Goal: Find contact information: Find contact information

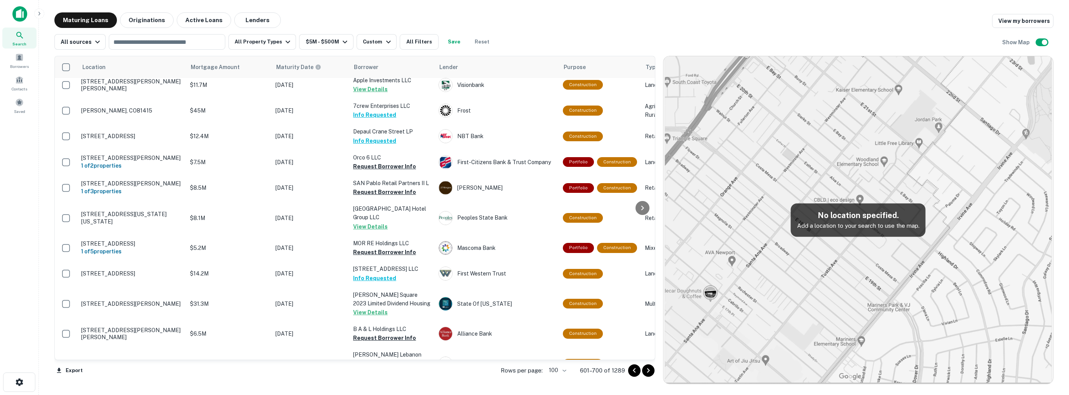
scroll to position [155, 0]
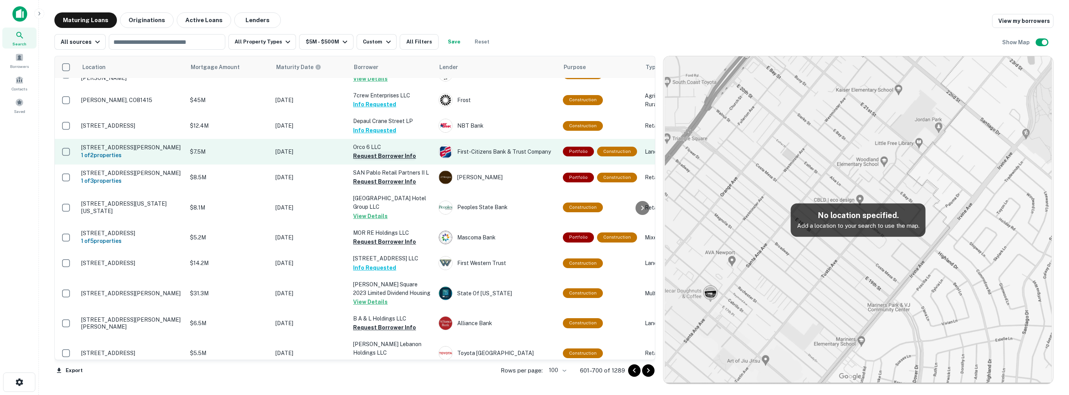
click at [362, 158] on button "Request Borrower Info" at bounding box center [384, 155] width 63 height 9
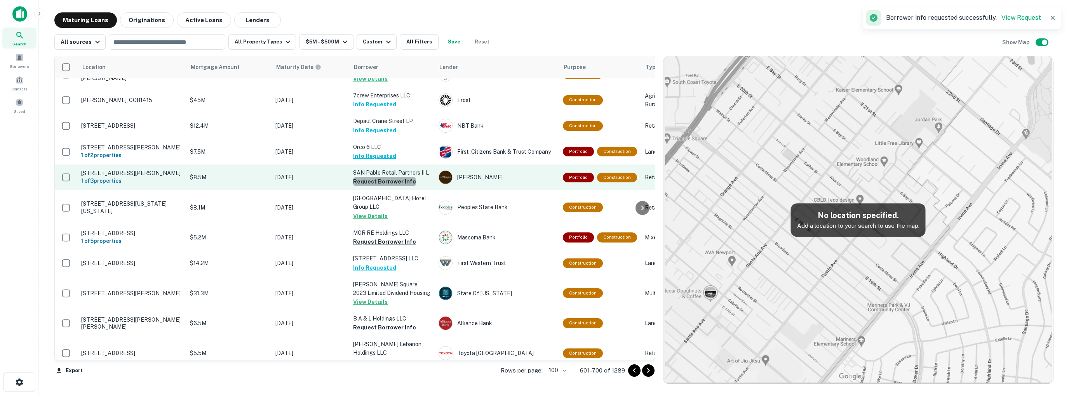
click at [384, 186] on button "Request Borrower Info" at bounding box center [384, 181] width 63 height 9
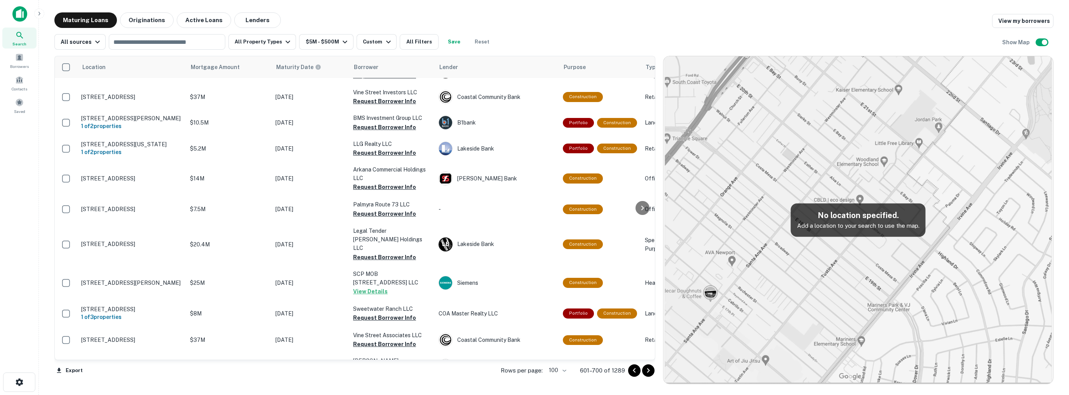
scroll to position [2513, 0]
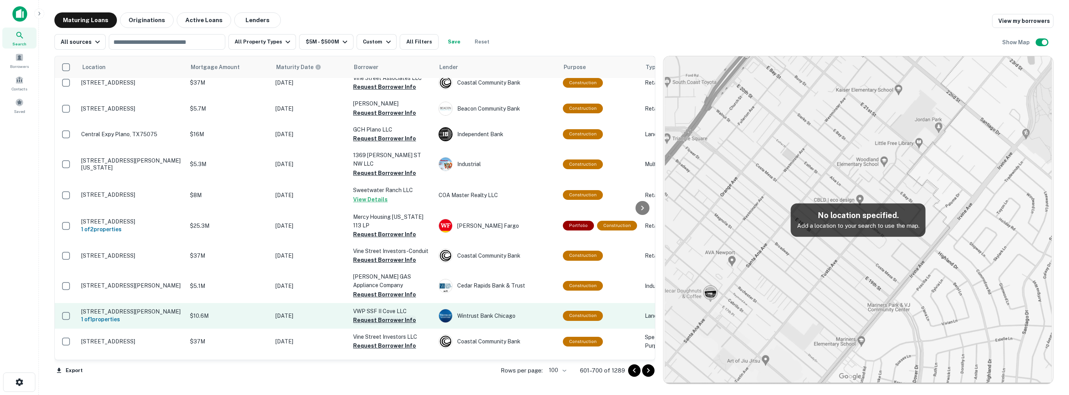
click at [382, 316] on button "Request Borrower Info" at bounding box center [384, 320] width 63 height 9
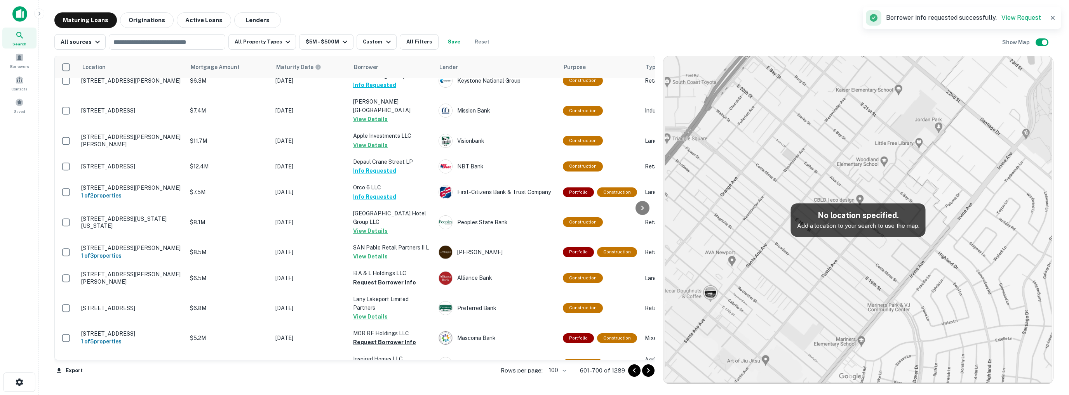
scroll to position [194, 0]
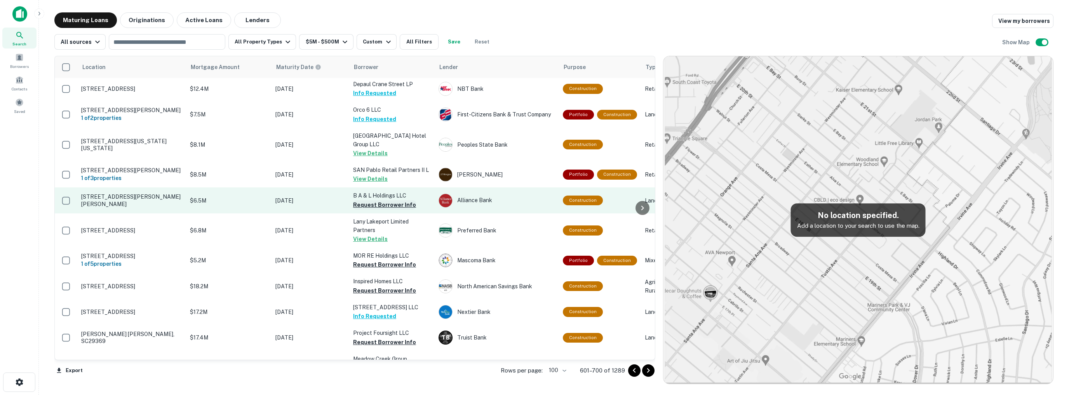
click at [377, 210] on button "Request Borrower Info" at bounding box center [384, 204] width 63 height 9
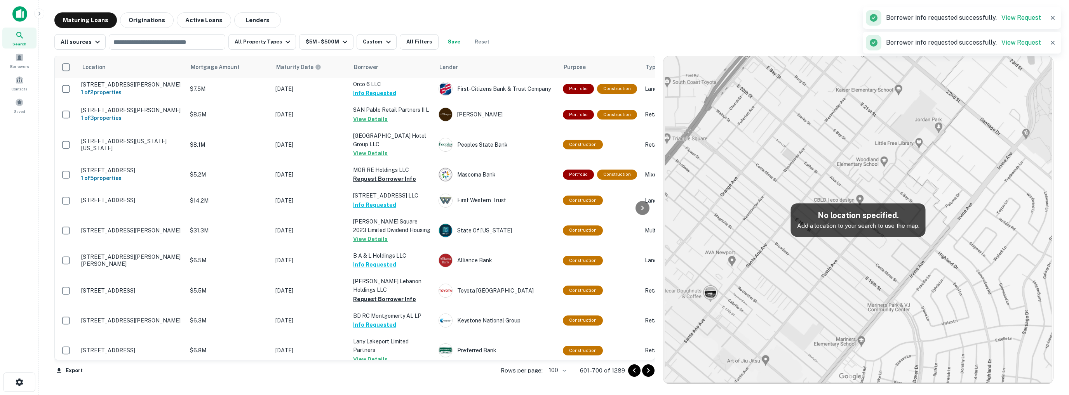
scroll to position [353, 0]
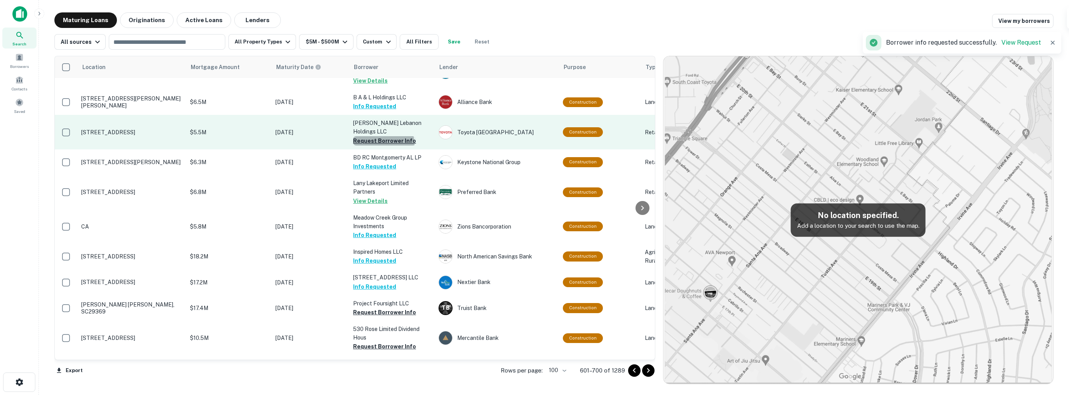
click at [383, 146] on button "Request Borrower Info" at bounding box center [384, 140] width 63 height 9
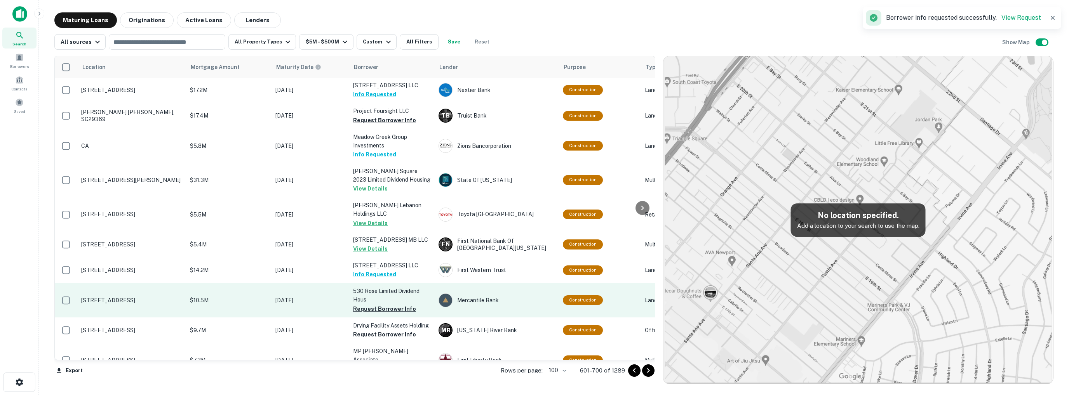
scroll to position [413, 0]
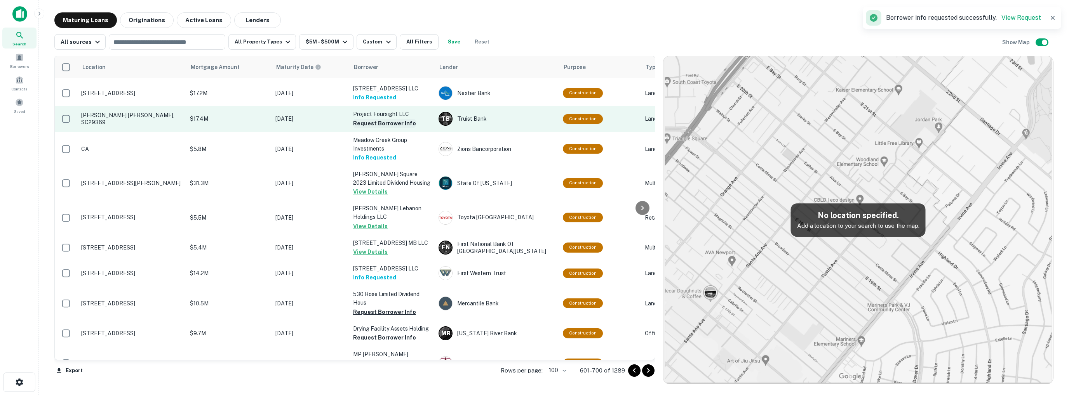
click at [382, 128] on button "Request Borrower Info" at bounding box center [384, 123] width 63 height 9
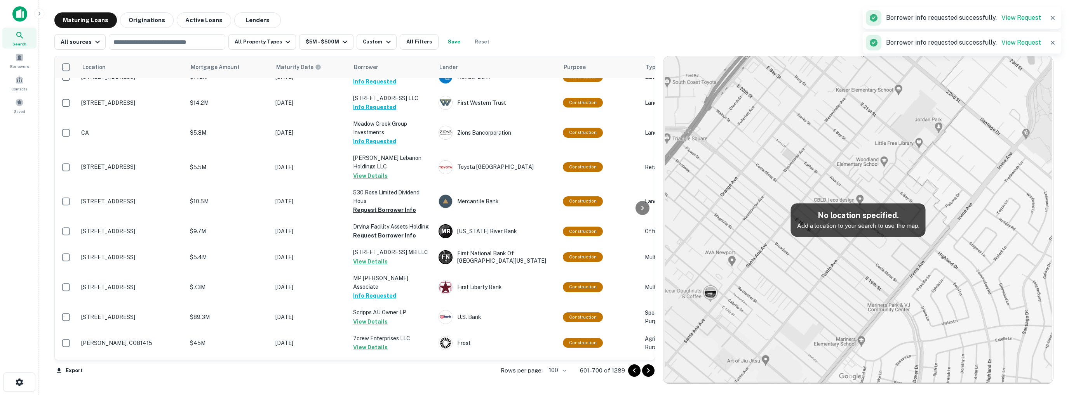
scroll to position [492, 0]
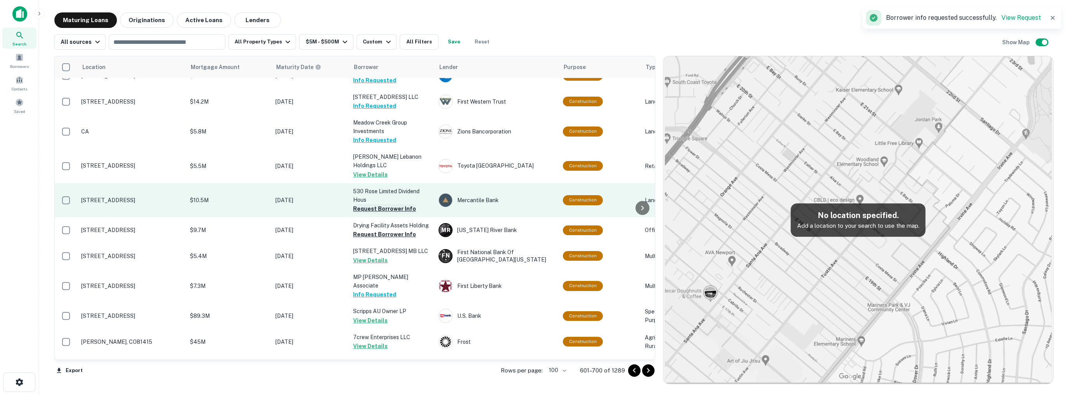
click at [379, 214] on button "Request Borrower Info" at bounding box center [384, 208] width 63 height 9
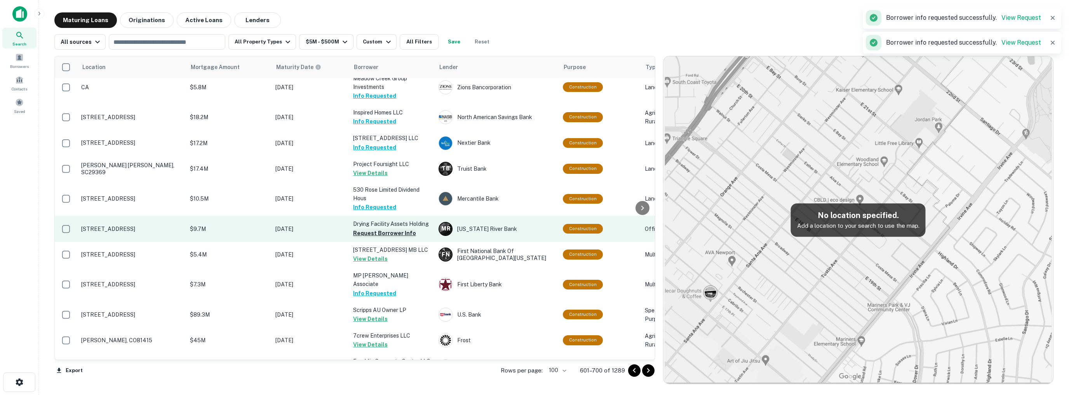
scroll to position [490, 0]
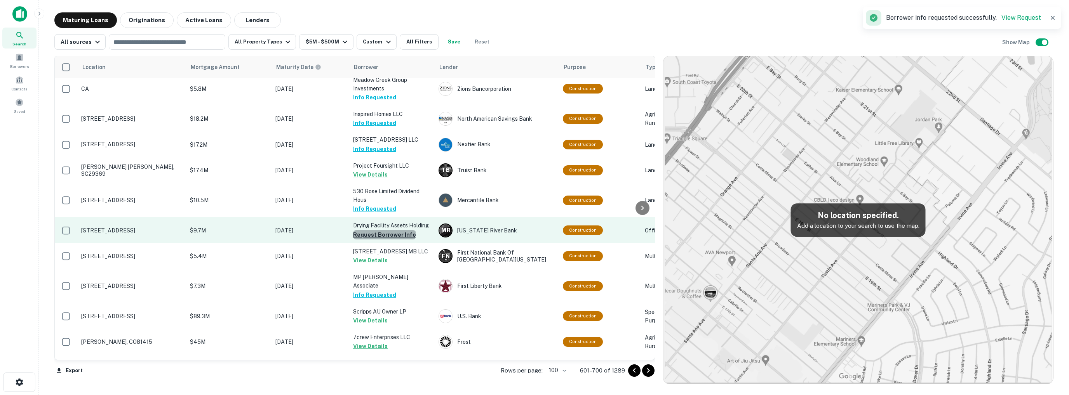
click at [384, 238] on button "Request Borrower Info" at bounding box center [384, 234] width 63 height 9
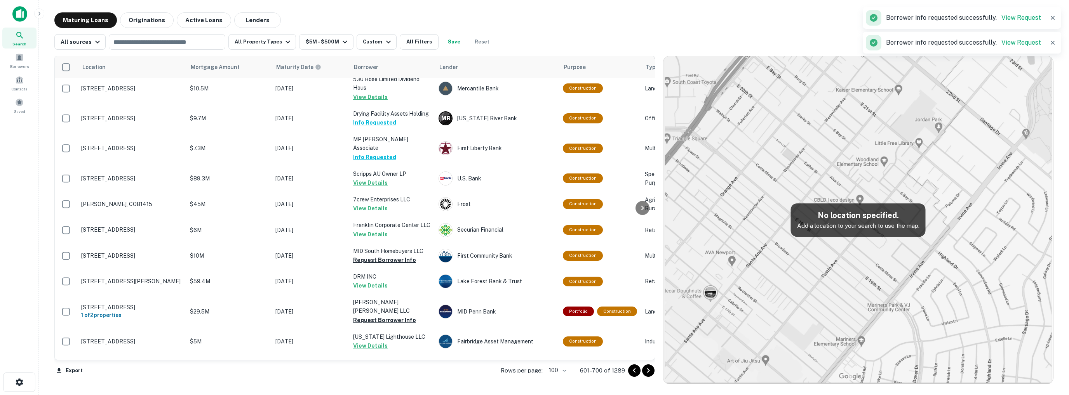
scroll to position [629, 0]
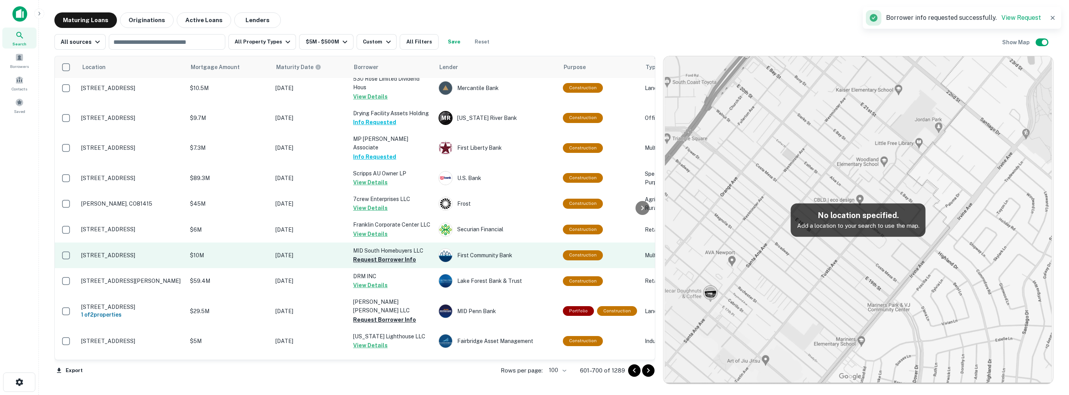
click at [387, 264] on button "Request Borrower Info" at bounding box center [384, 259] width 63 height 9
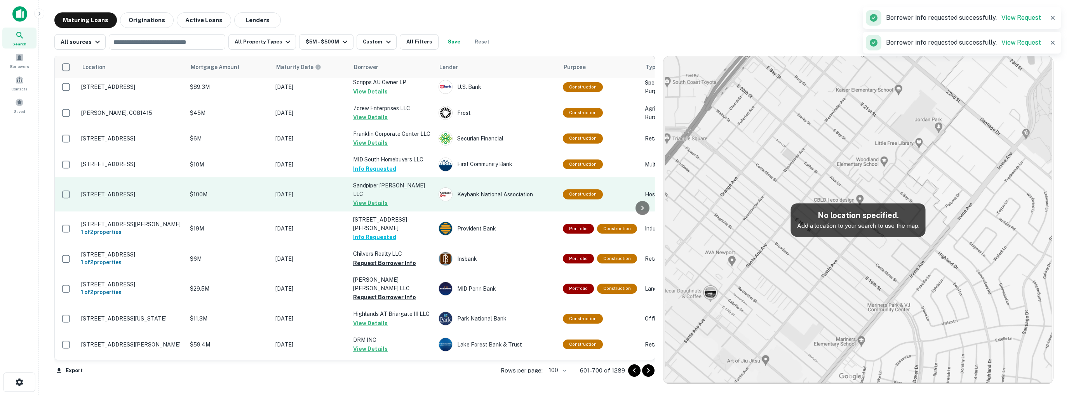
scroll to position [746, 0]
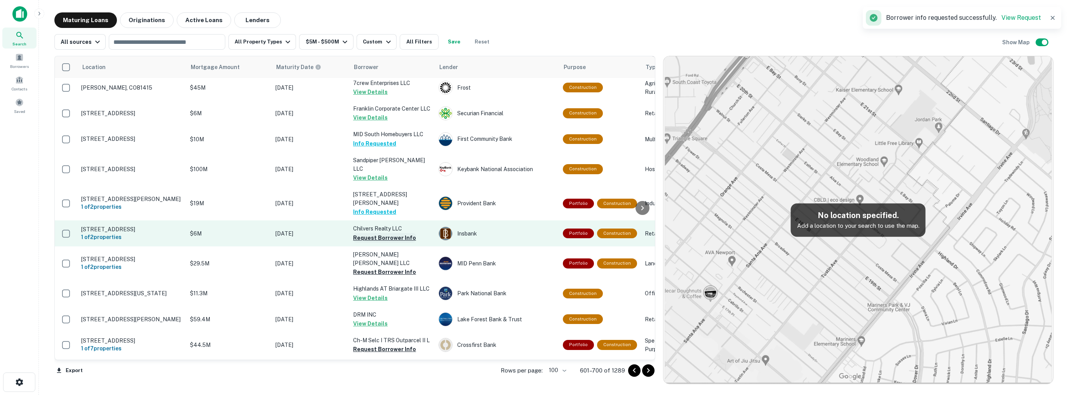
click at [381, 243] on button "Request Borrower Info" at bounding box center [384, 237] width 63 height 9
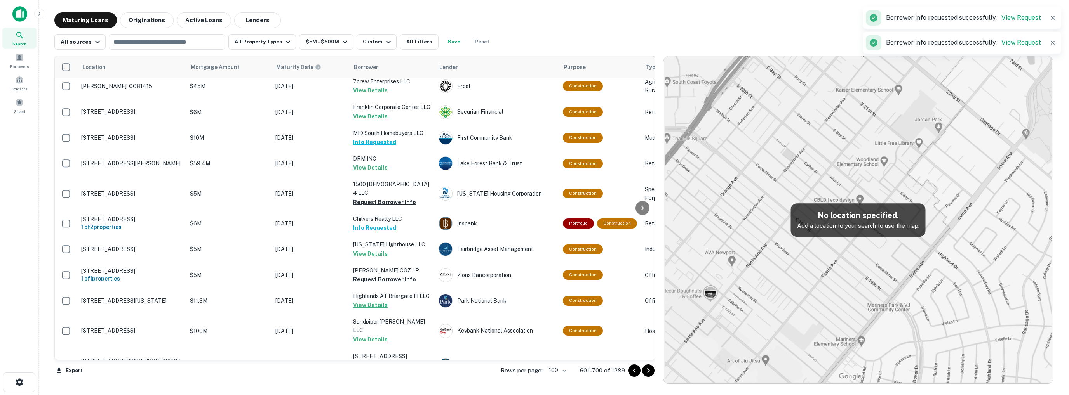
click at [388, 273] on p "[PERSON_NAME] COZ LP" at bounding box center [392, 270] width 78 height 9
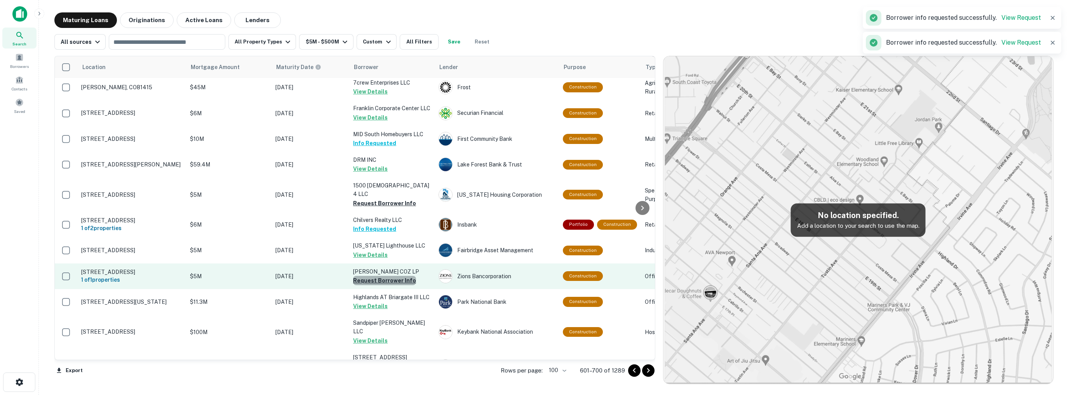
click at [394, 280] on button "Request Borrower Info" at bounding box center [384, 280] width 63 height 9
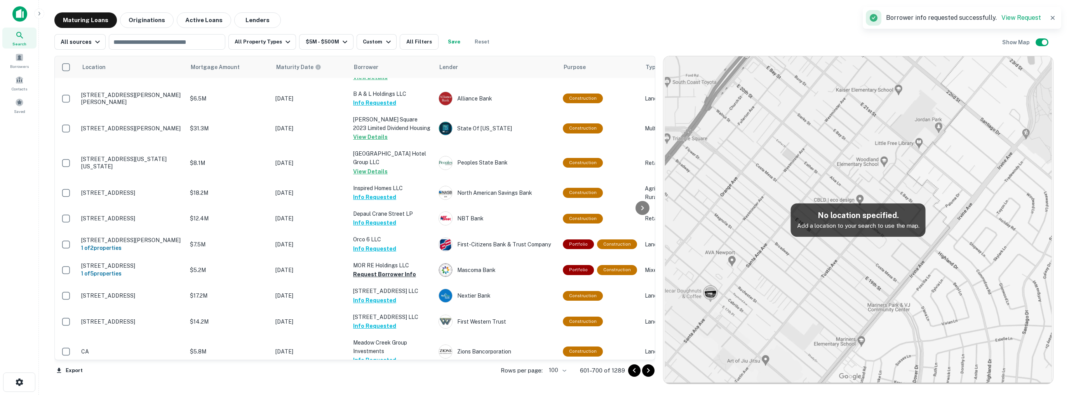
scroll to position [349, 0]
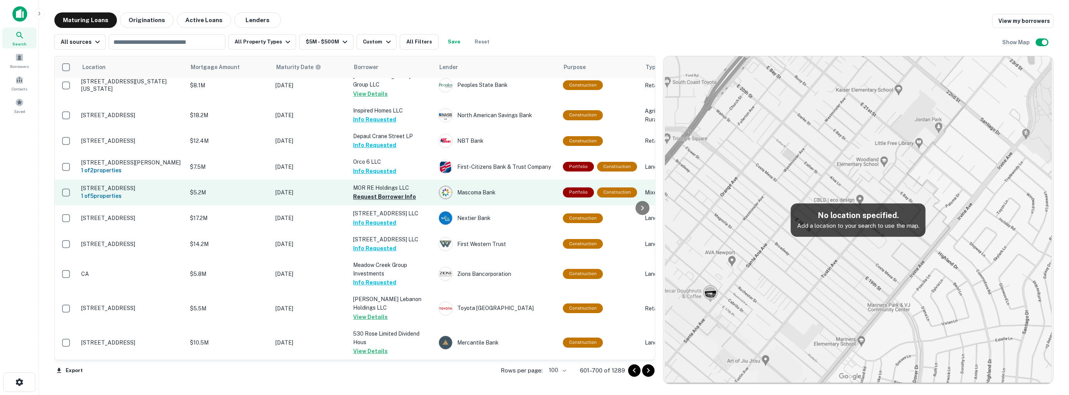
click at [379, 202] on button "Request Borrower Info" at bounding box center [384, 196] width 63 height 9
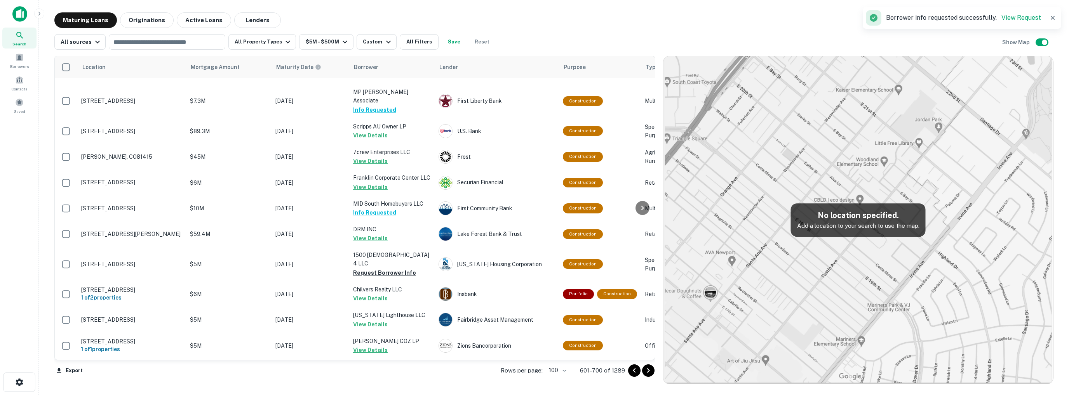
scroll to position [697, 0]
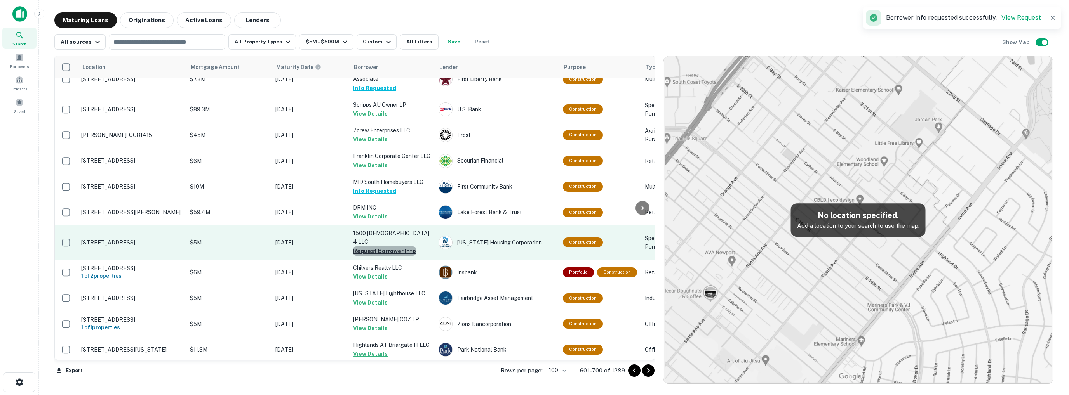
click at [393, 251] on button "Request Borrower Info" at bounding box center [384, 251] width 63 height 9
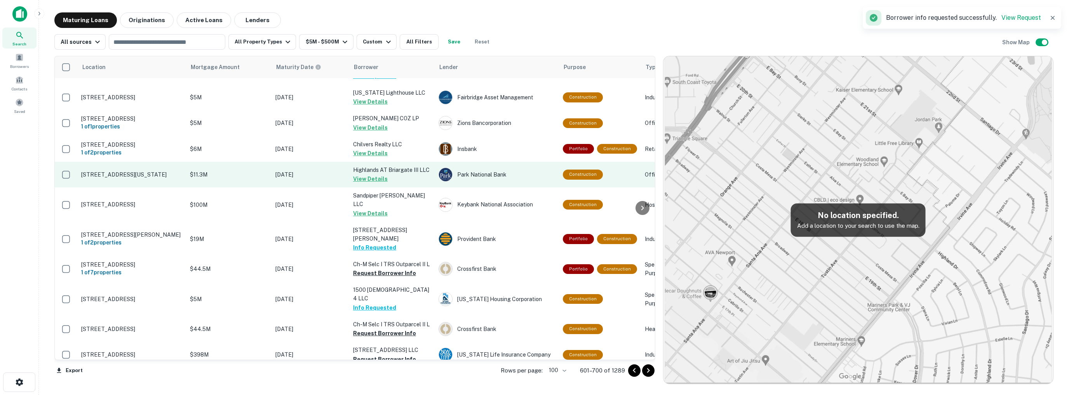
scroll to position [892, 0]
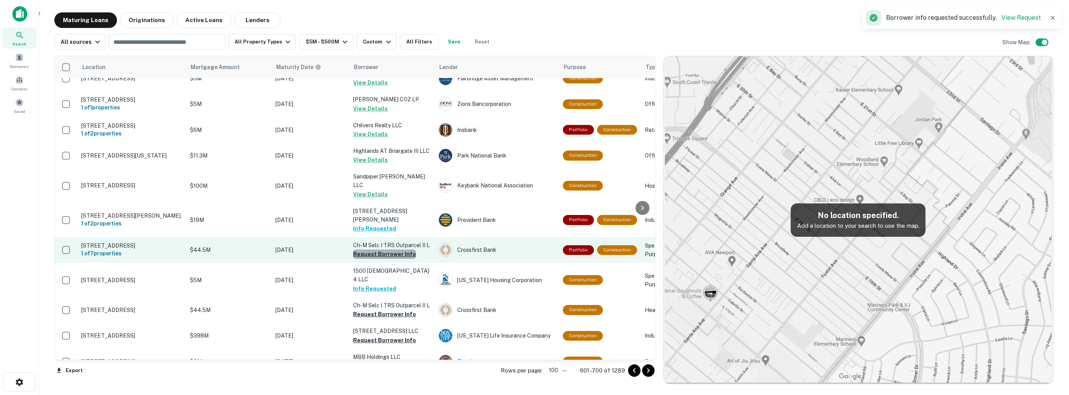
click at [393, 255] on button "Request Borrower Info" at bounding box center [384, 254] width 63 height 9
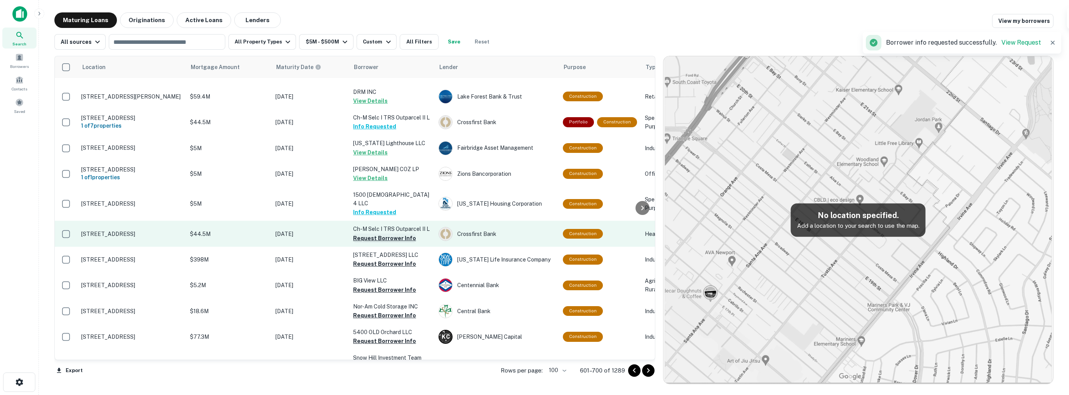
scroll to position [970, 0]
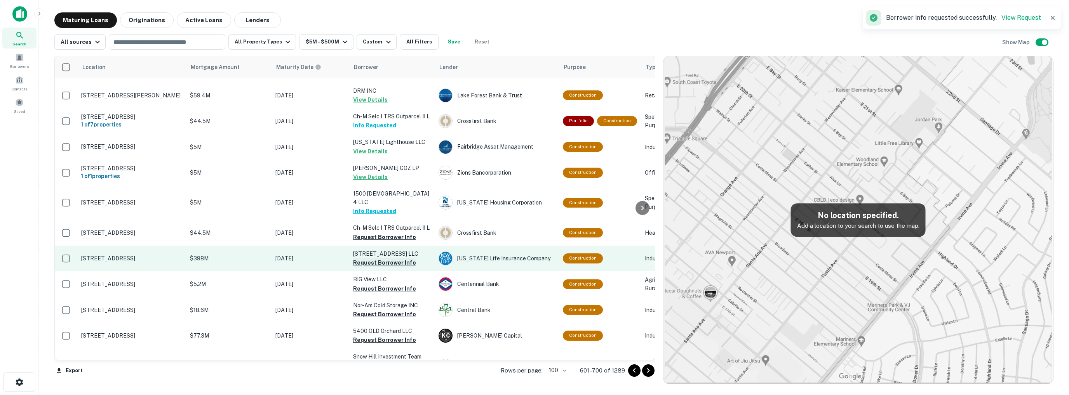
click at [385, 258] on button "Request Borrower Info" at bounding box center [384, 262] width 63 height 9
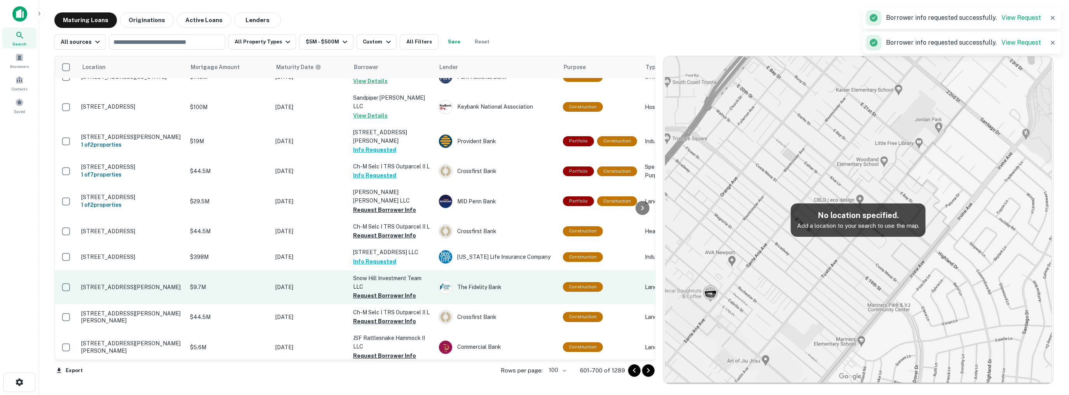
scroll to position [969, 0]
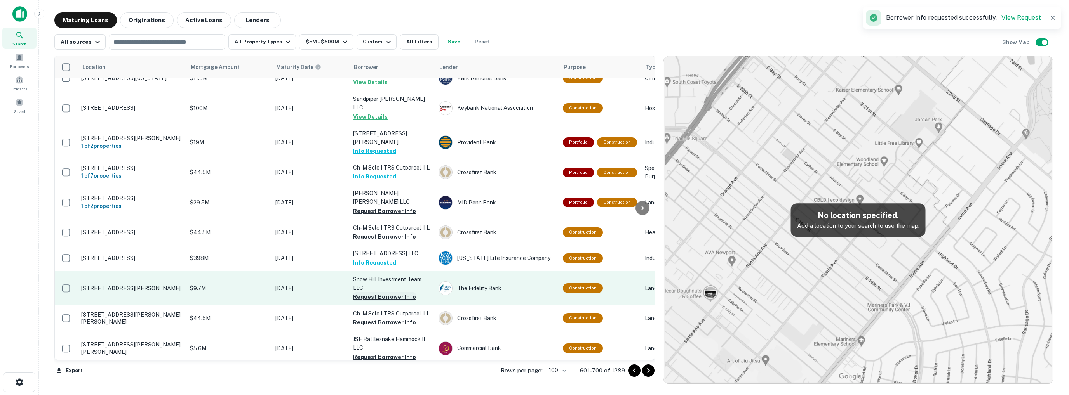
click at [379, 292] on button "Request Borrower Info" at bounding box center [384, 296] width 63 height 9
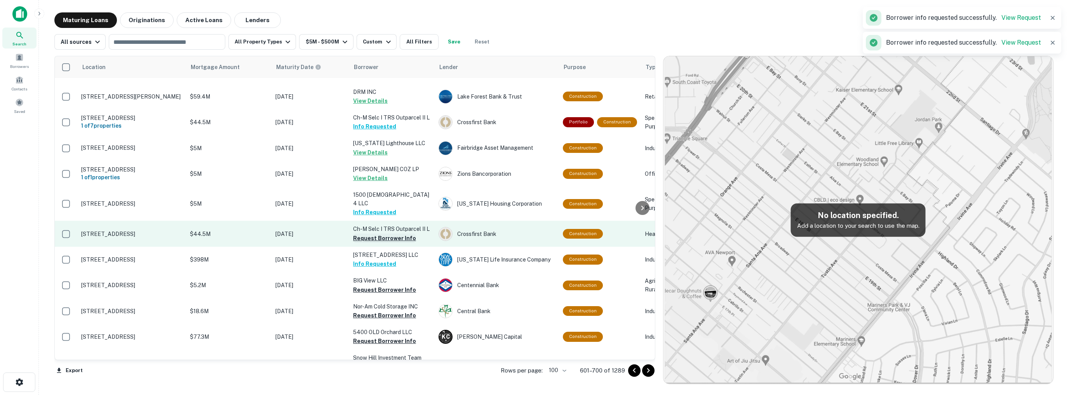
scroll to position [970, 0]
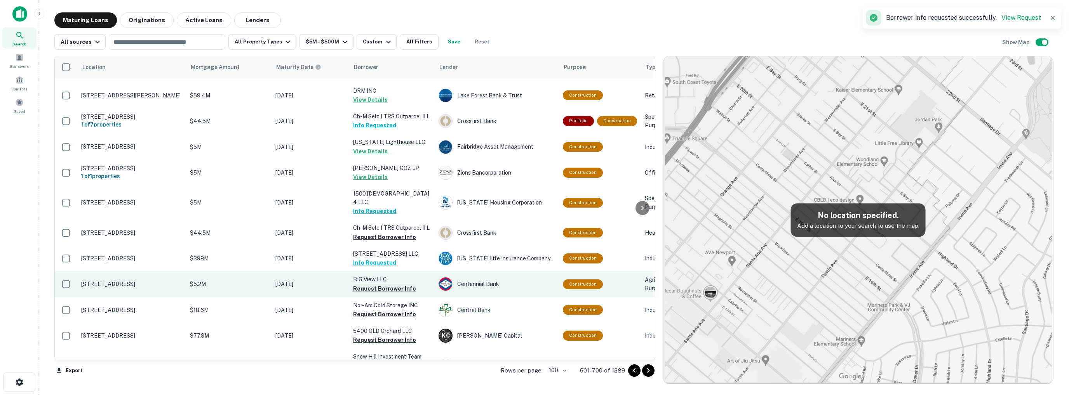
click at [379, 284] on button "Request Borrower Info" at bounding box center [384, 288] width 63 height 9
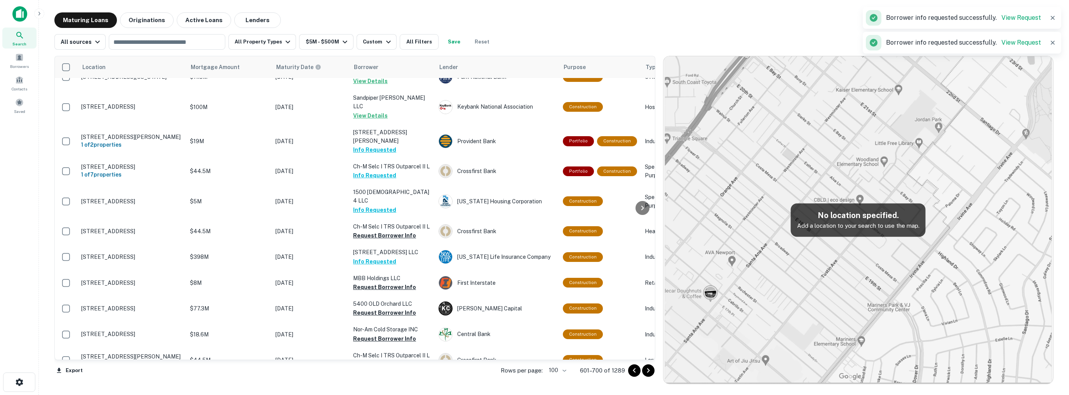
scroll to position [969, 0]
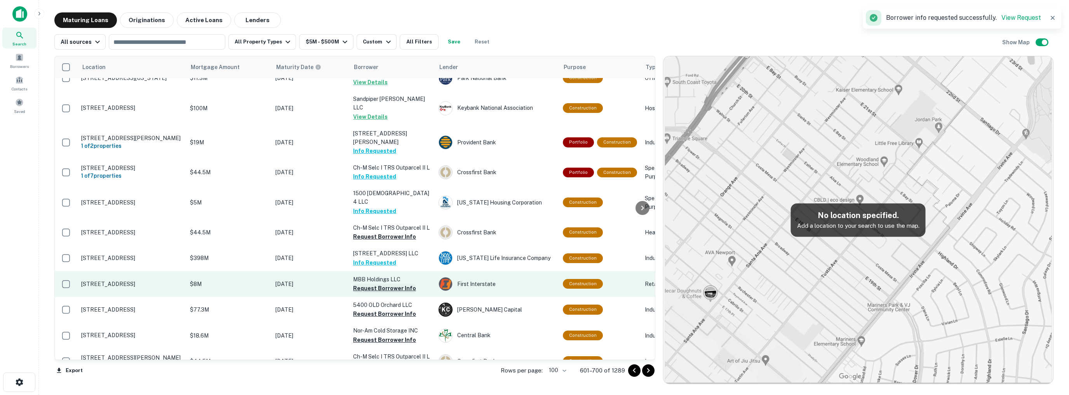
click at [377, 284] on button "Request Borrower Info" at bounding box center [384, 288] width 63 height 9
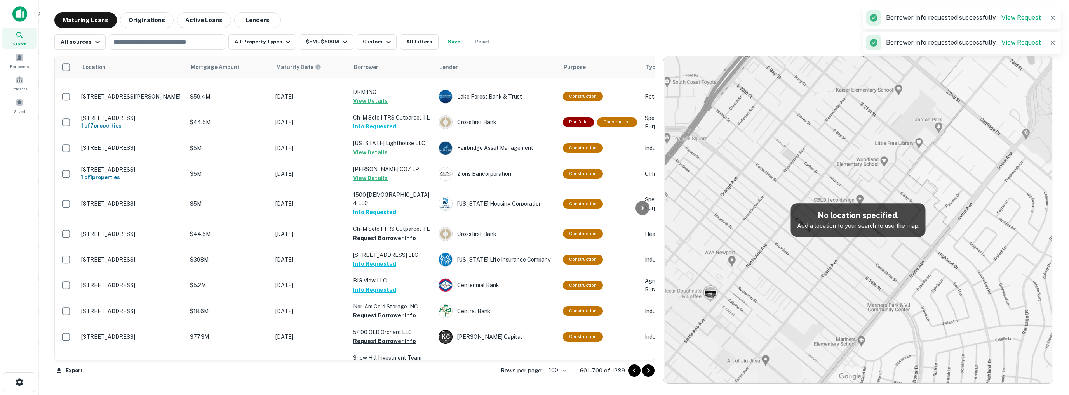
scroll to position [970, 0]
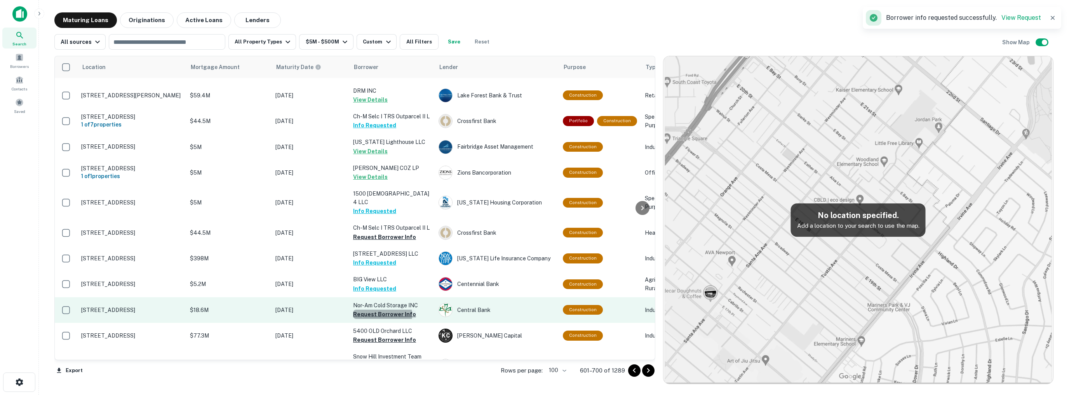
click at [377, 310] on button "Request Borrower Info" at bounding box center [384, 314] width 63 height 9
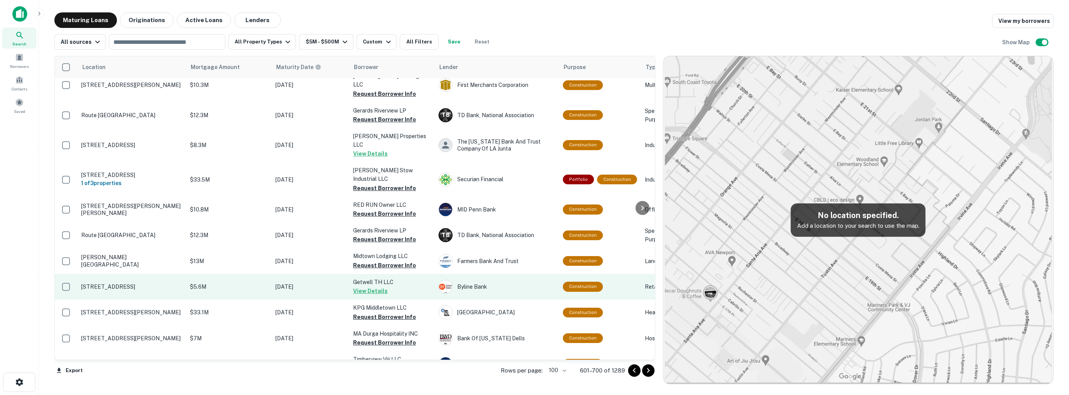
scroll to position [1815, 0]
